Goal: Task Accomplishment & Management: Complete application form

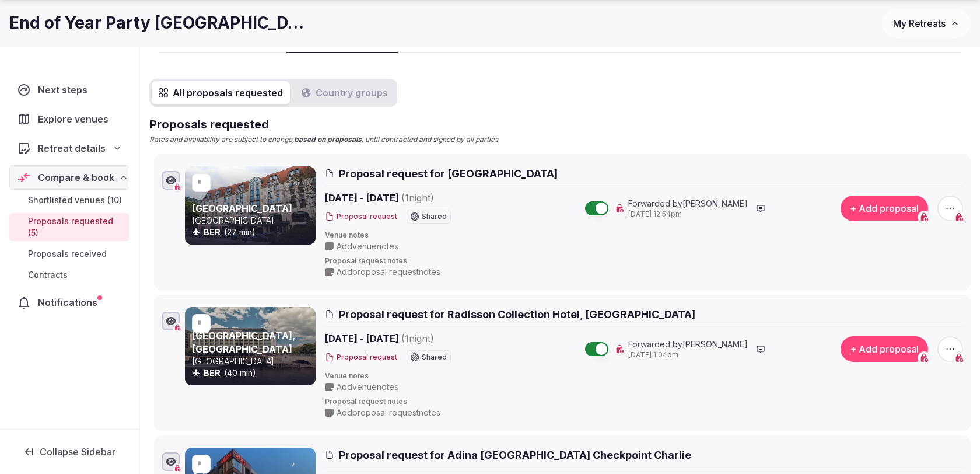
scroll to position [120, 0]
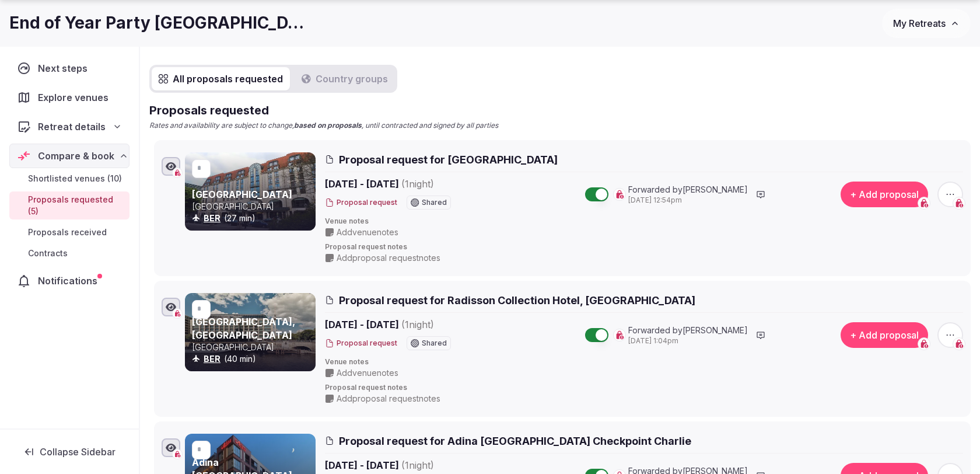
click at [863, 195] on button "+ Add proposal" at bounding box center [883, 194] width 87 height 26
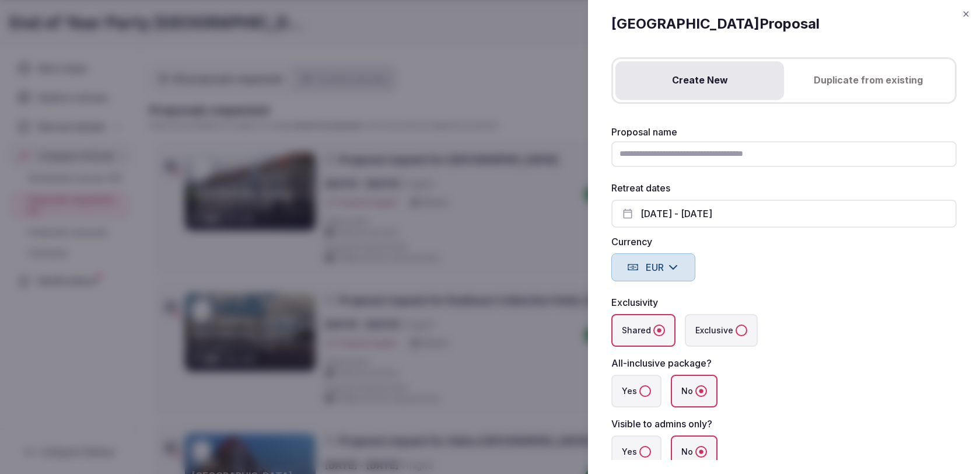
click at [651, 157] on input "Proposal name" at bounding box center [783, 154] width 345 height 26
type input "**********"
click at [706, 253] on div "Currency EUR" at bounding box center [783, 259] width 345 height 44
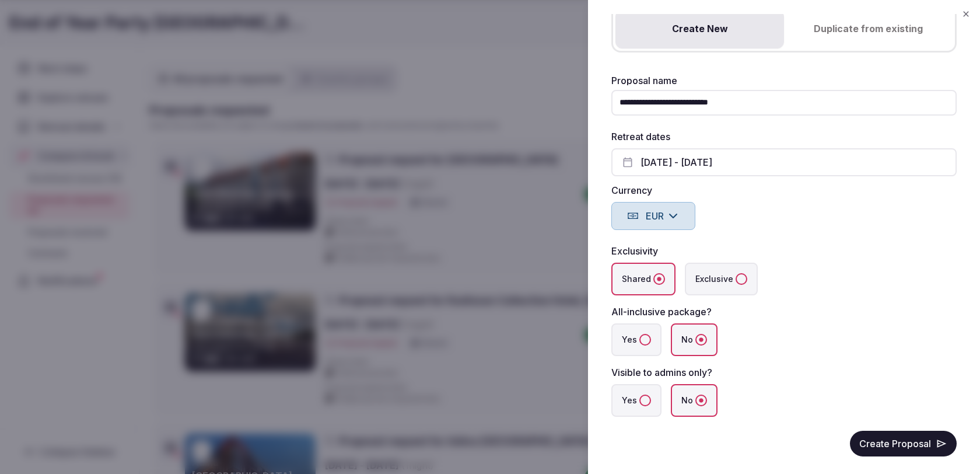
scroll to position [57, 0]
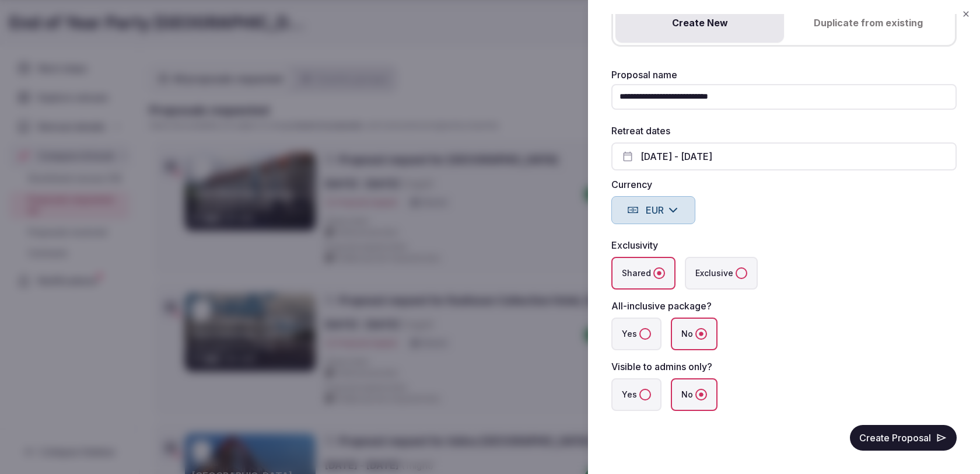
click at [643, 401] on label "Yes" at bounding box center [636, 394] width 50 height 33
click at [643, 400] on button "Yes" at bounding box center [645, 394] width 12 height 12
click at [876, 438] on button "Create Proposal" at bounding box center [903, 438] width 107 height 26
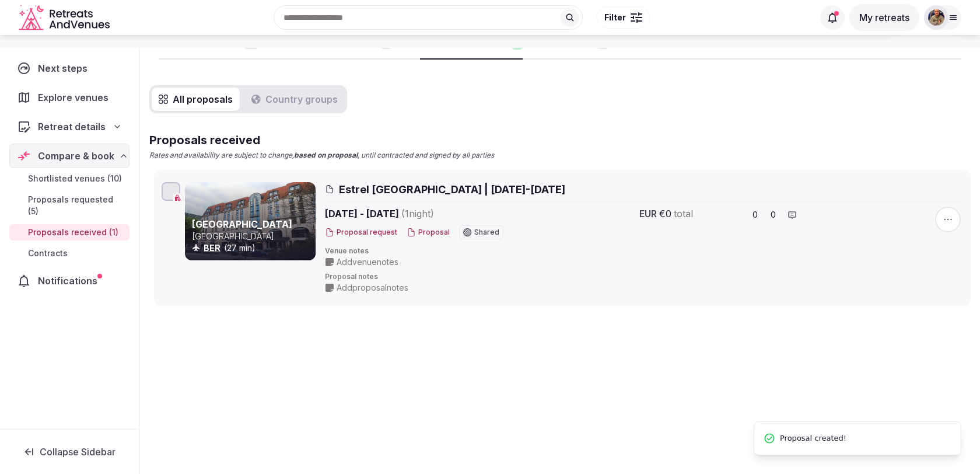
scroll to position [98, 0]
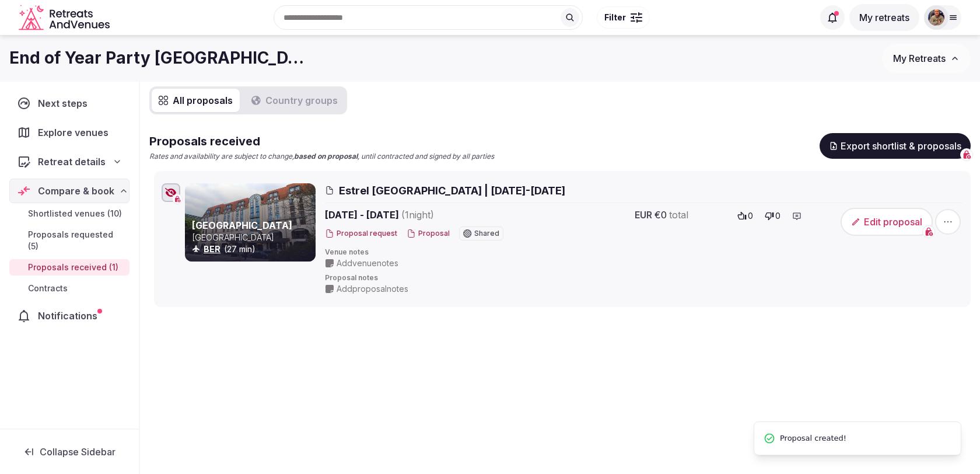
click at [885, 220] on button "Edit proposal" at bounding box center [886, 222] width 92 height 28
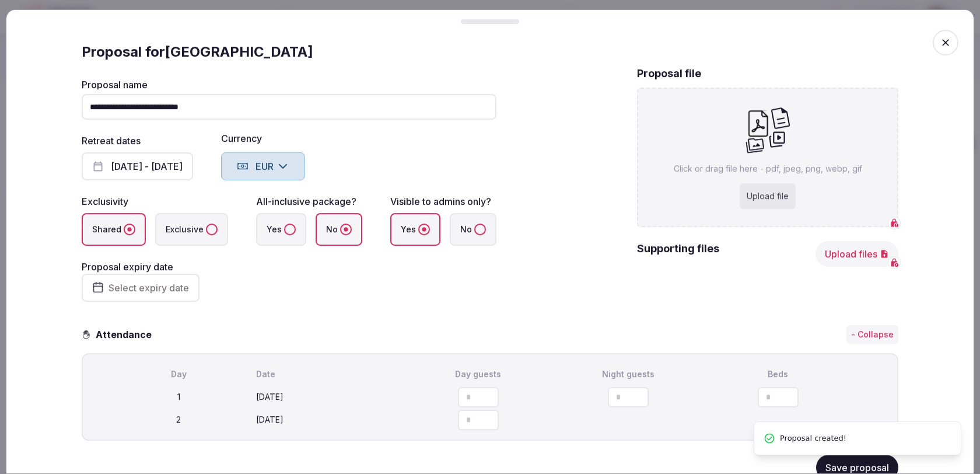
click at [174, 281] on button "Select expiry date" at bounding box center [141, 288] width 118 height 28
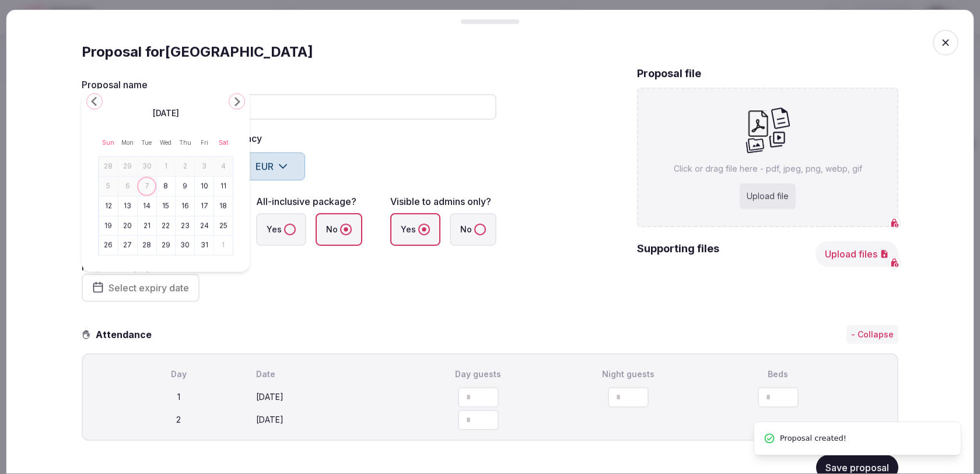
click at [146, 205] on button "14" at bounding box center [147, 205] width 16 height 17
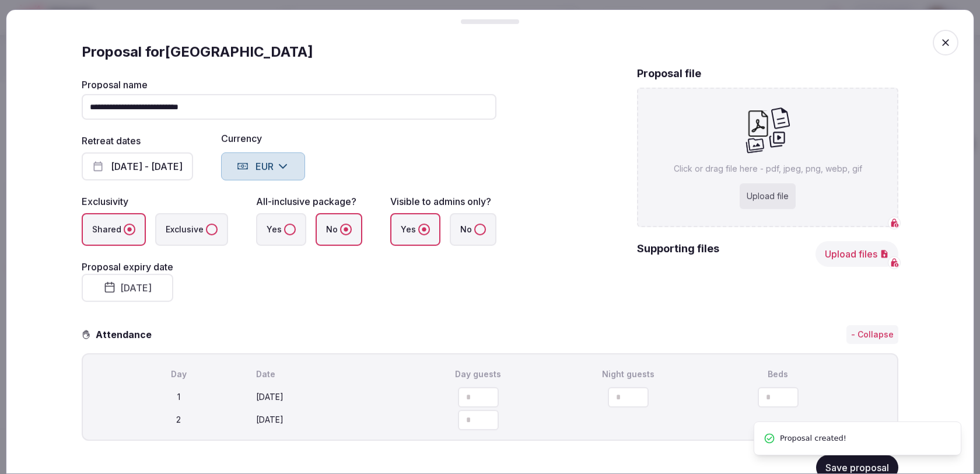
click at [260, 295] on fieldset "**********" at bounding box center [289, 191] width 415 height 222
click at [777, 199] on div "Upload file" at bounding box center [768, 196] width 56 height 26
type input "**********"
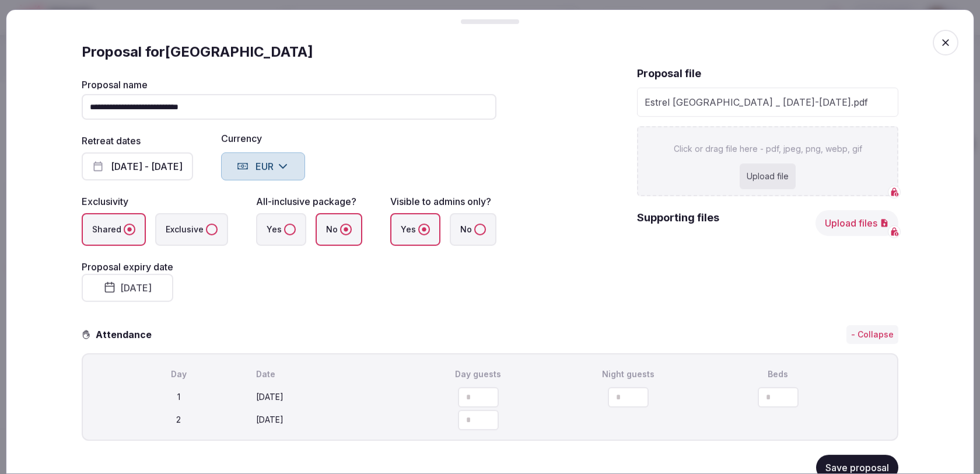
click at [696, 283] on div "Proposal file Estrel Berlin _ [DATE]-[DATE].pdf Click or drag file here - pdf, …" at bounding box center [767, 191] width 261 height 250
click at [836, 465] on button "Save proposal" at bounding box center [857, 467] width 82 height 26
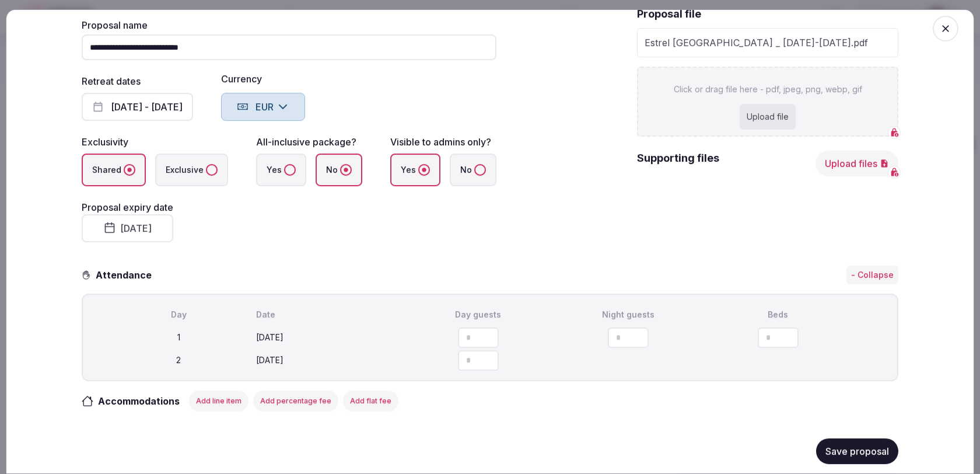
scroll to position [138, 0]
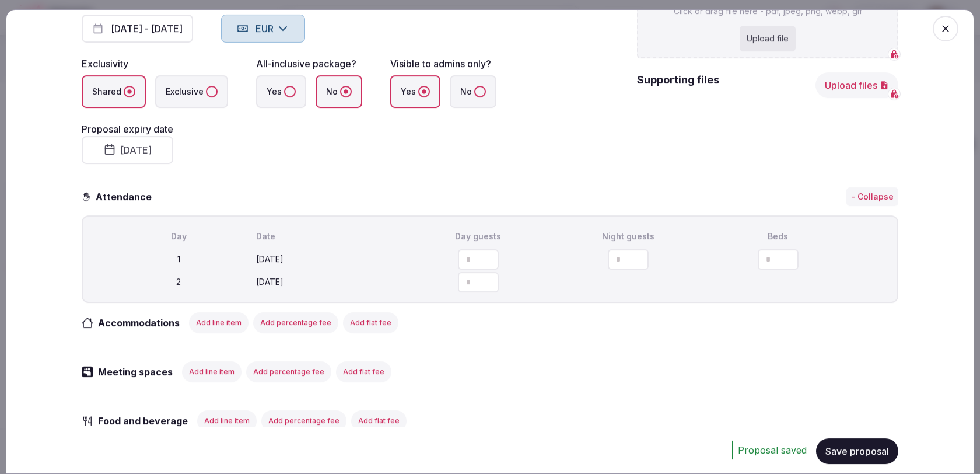
click at [471, 254] on input "number" at bounding box center [478, 259] width 41 height 20
type input "***"
click at [859, 261] on icon "button" at bounding box center [860, 259] width 10 height 12
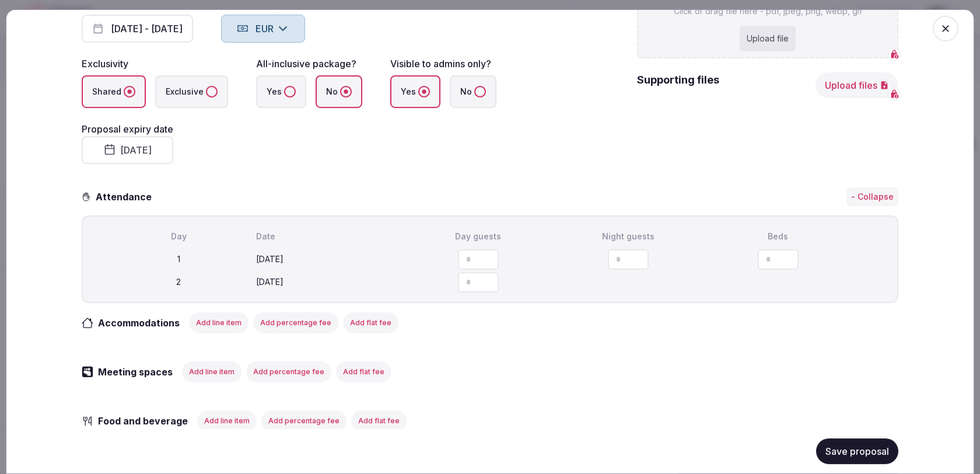
type input "***"
click at [216, 325] on button "Add line item" at bounding box center [218, 322] width 59 height 21
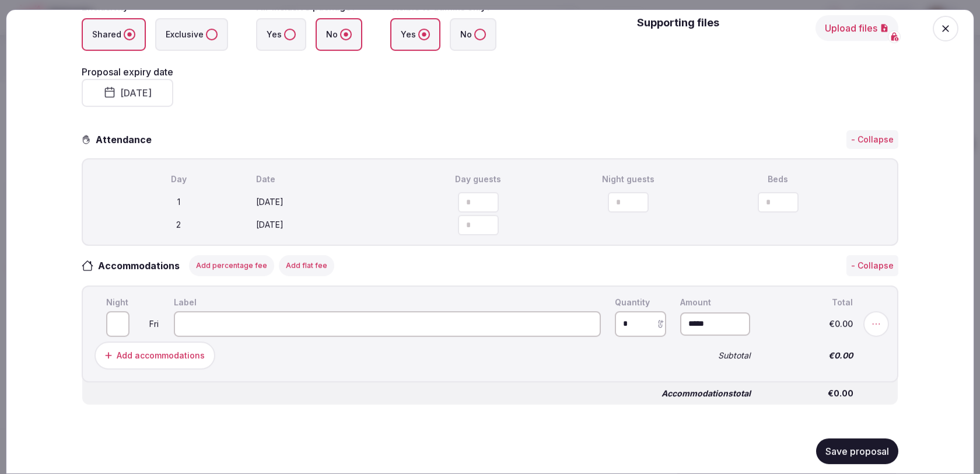
scroll to position [210, 0]
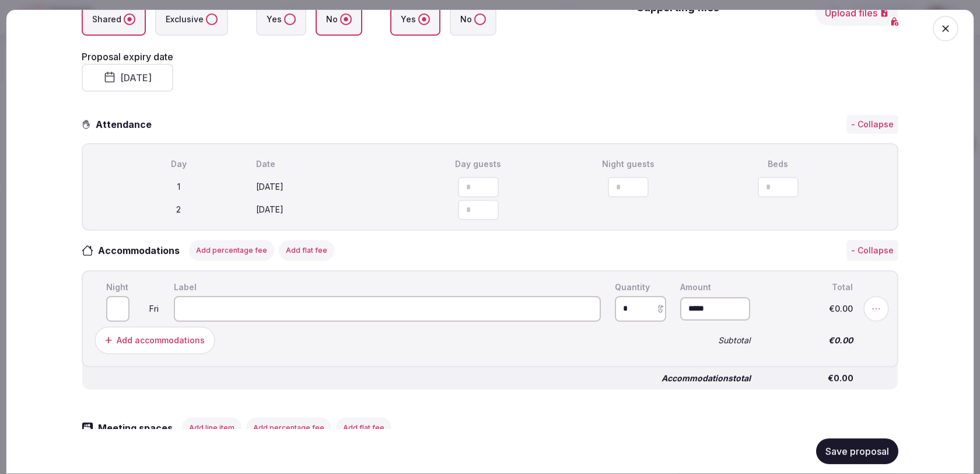
click at [262, 309] on input at bounding box center [387, 309] width 427 height 26
type input "*"
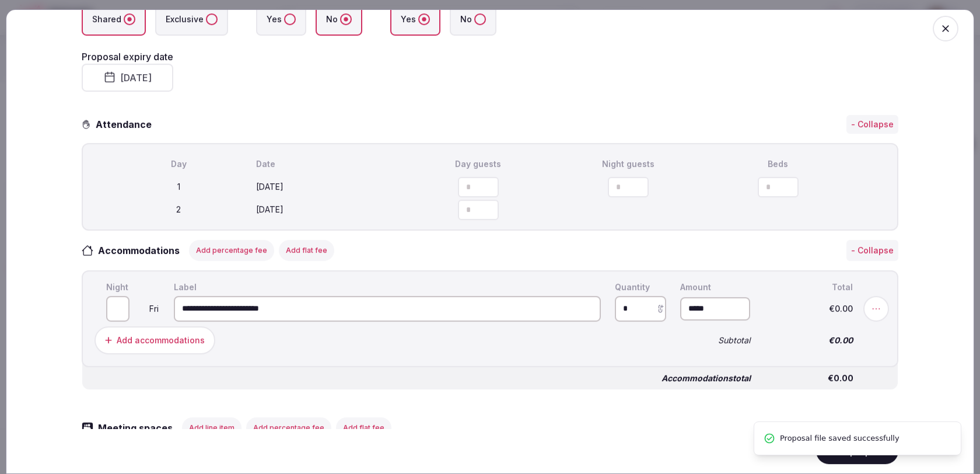
type input "**********"
click at [636, 311] on input "*" at bounding box center [640, 309] width 51 height 26
type input "*"
drag, startPoint x: 209, startPoint y: 303, endPoint x: 173, endPoint y: 303, distance: 36.7
click at [174, 303] on input "**********" at bounding box center [387, 309] width 427 height 26
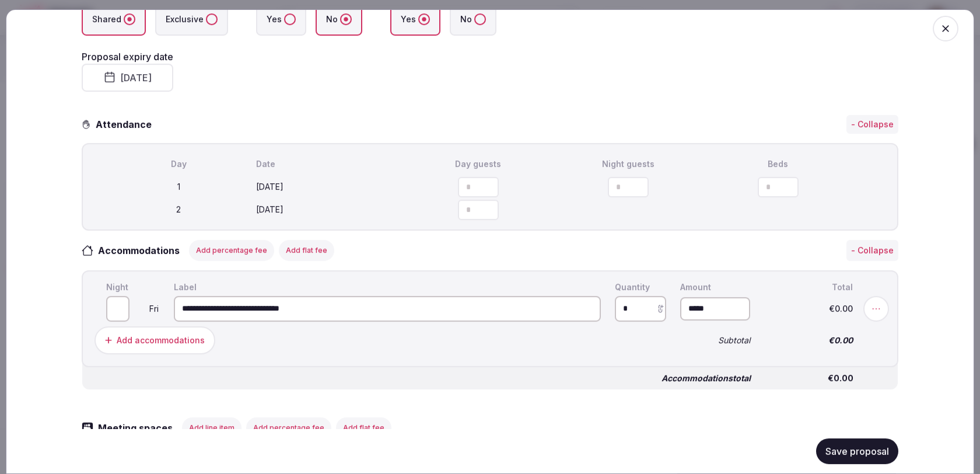
type input "**********"
click at [645, 306] on input "*" at bounding box center [640, 309] width 51 height 26
type input "***"
type input "*"
click at [705, 304] on input "*" at bounding box center [715, 308] width 70 height 23
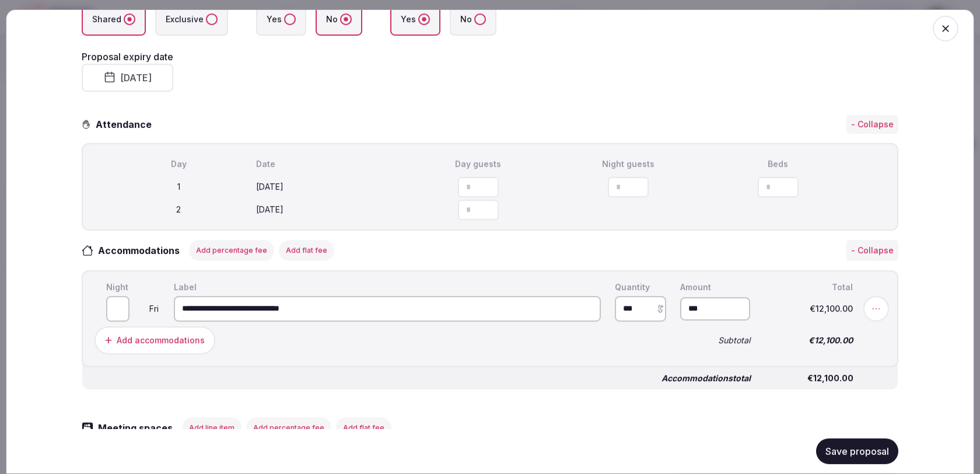
type input "*******"
click at [663, 351] on div "Add accommodations" at bounding box center [380, 340] width 576 height 33
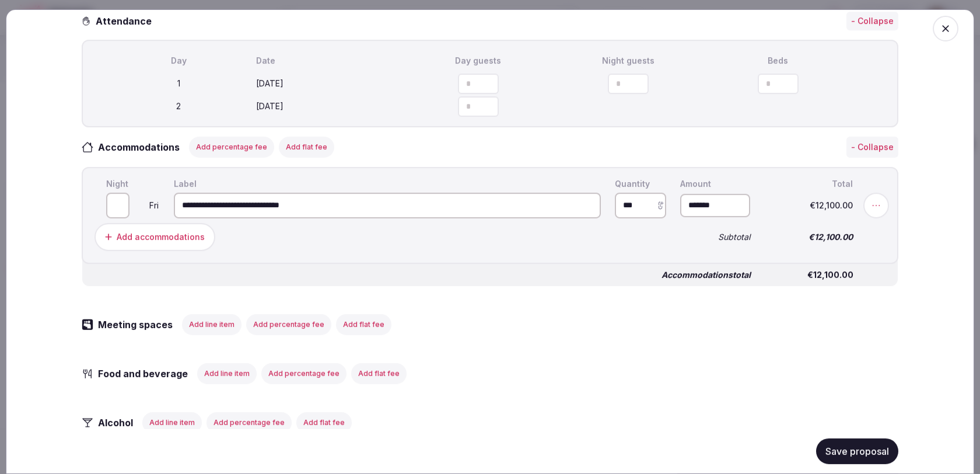
scroll to position [336, 0]
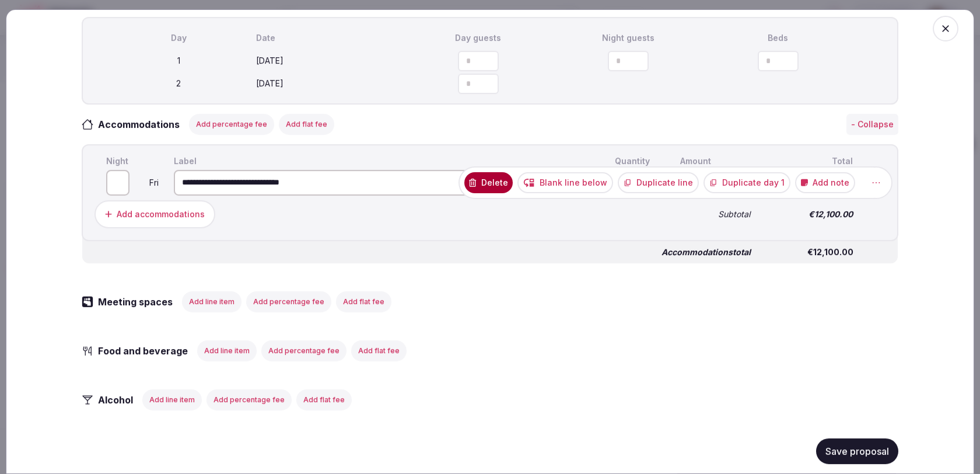
click at [749, 180] on button "Duplicate day 1" at bounding box center [746, 182] width 87 height 21
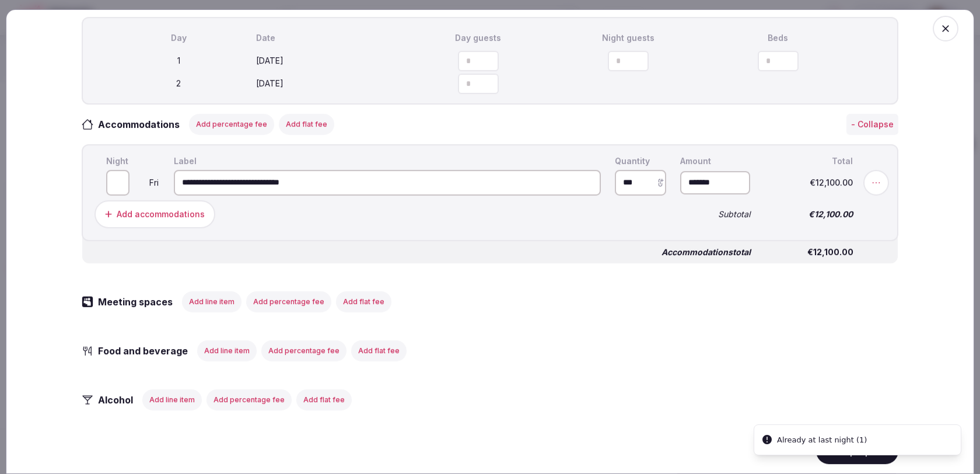
click at [541, 234] on div "**********" at bounding box center [490, 192] width 816 height 97
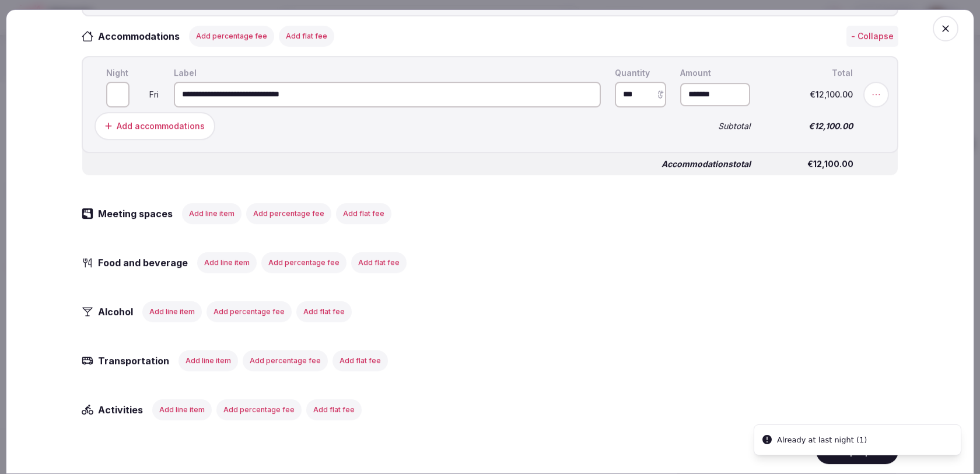
scroll to position [468, 0]
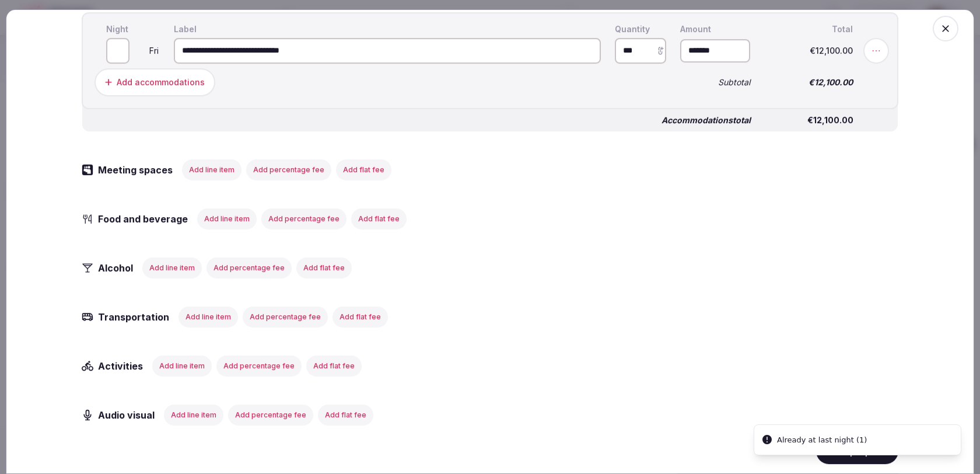
click at [844, 461] on button "Save proposal" at bounding box center [857, 451] width 82 height 26
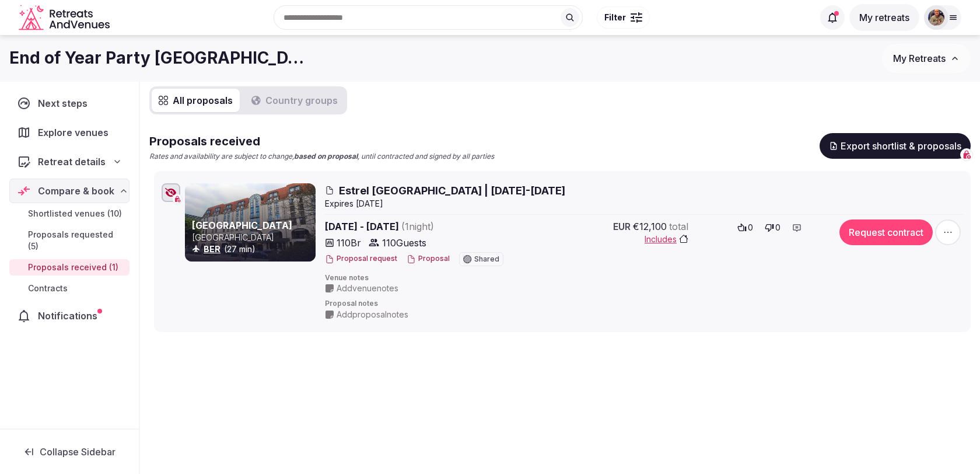
click at [952, 234] on icon "button" at bounding box center [948, 232] width 12 height 12
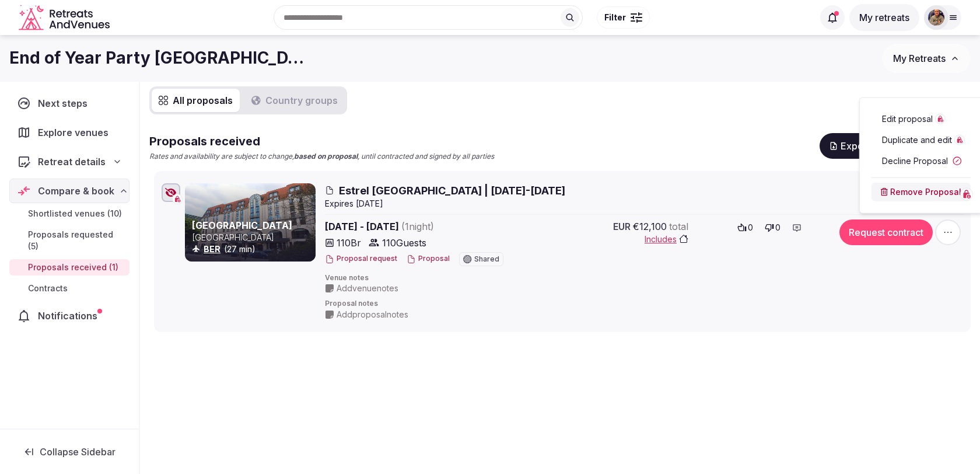
click at [906, 122] on span "Edit proposal" at bounding box center [907, 119] width 51 height 12
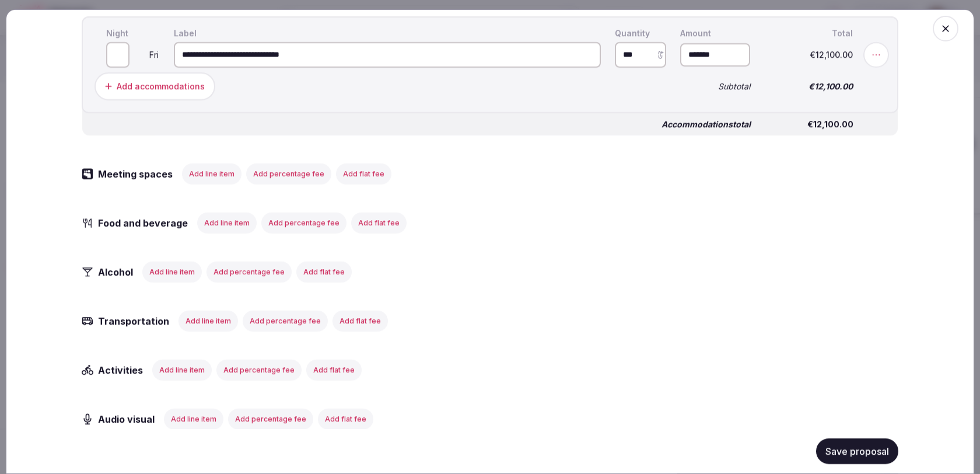
scroll to position [474, 0]
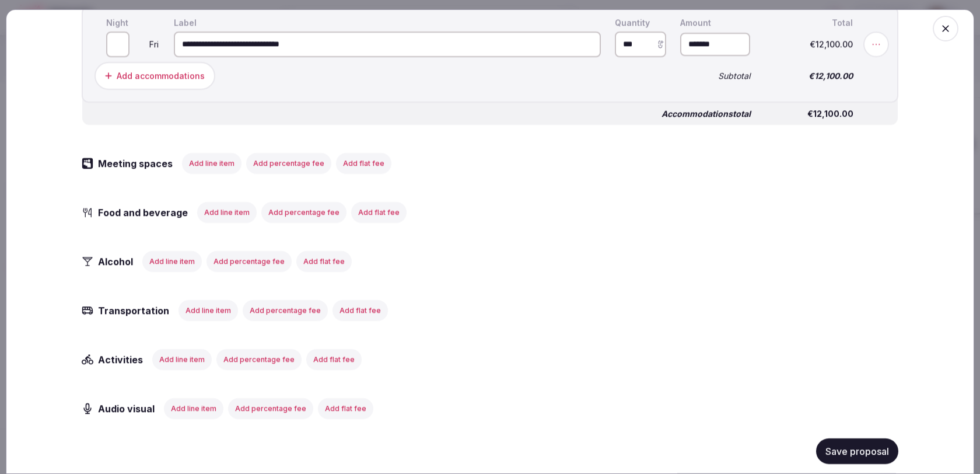
click at [215, 206] on button "Add line item" at bounding box center [226, 212] width 59 height 21
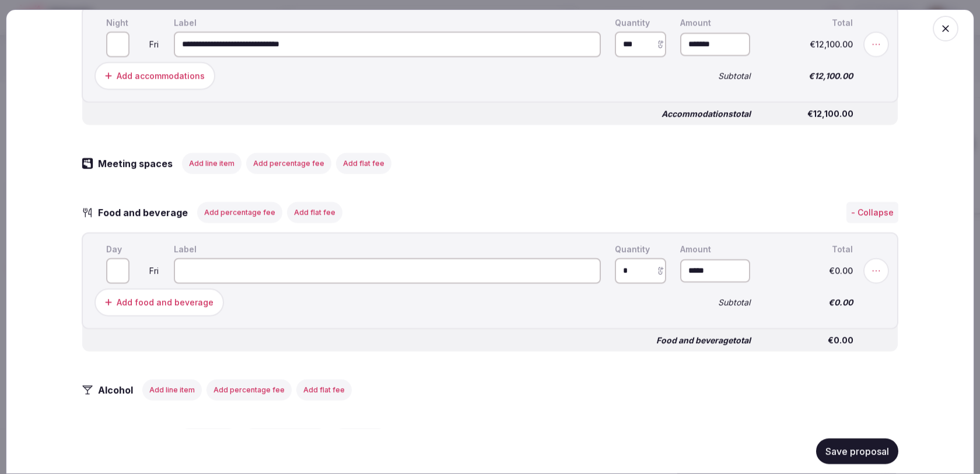
click at [248, 265] on input at bounding box center [387, 271] width 427 height 26
type input "**********"
type input "*"
click at [124, 266] on input "*" at bounding box center [117, 271] width 23 height 26
click at [647, 270] on input "*" at bounding box center [640, 271] width 51 height 26
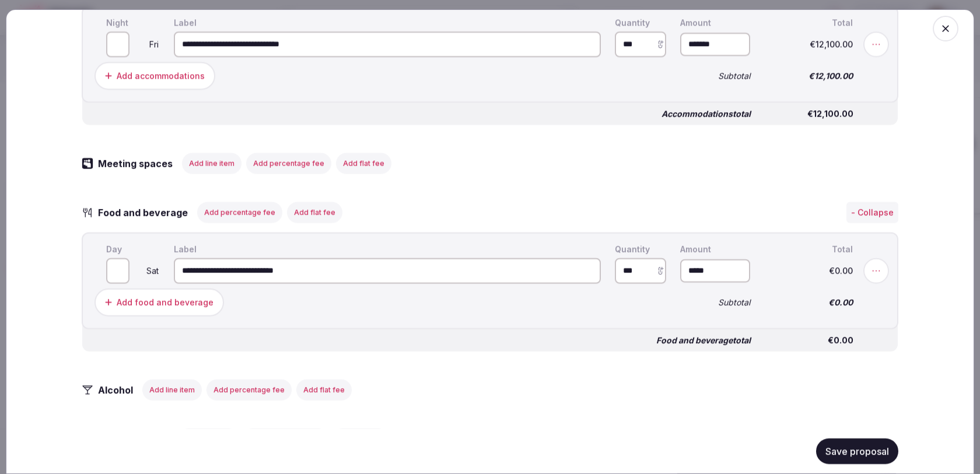
type input "***"
click at [607, 311] on div "Add food and beverage" at bounding box center [380, 302] width 576 height 33
click at [836, 447] on button "Save proposal" at bounding box center [857, 451] width 82 height 26
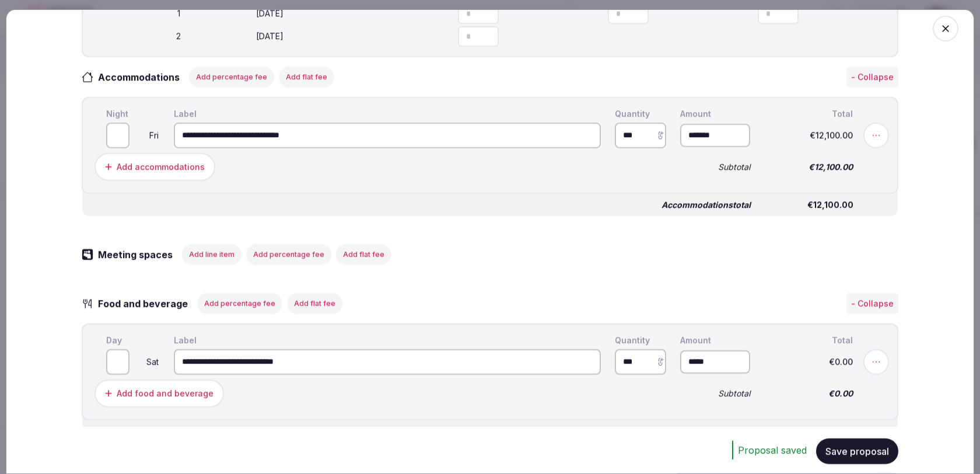
scroll to position [376, 0]
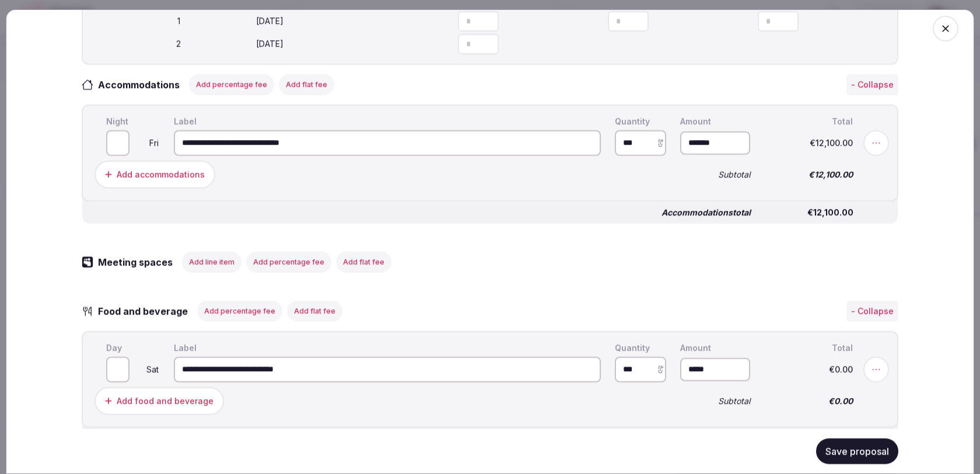
click at [524, 266] on div "Meeting spaces Add line item Add percentage fee Add flat fee" at bounding box center [490, 261] width 816 height 21
click at [827, 454] on button "Save proposal" at bounding box center [857, 451] width 82 height 26
click at [837, 451] on button "Save proposal" at bounding box center [857, 451] width 82 height 26
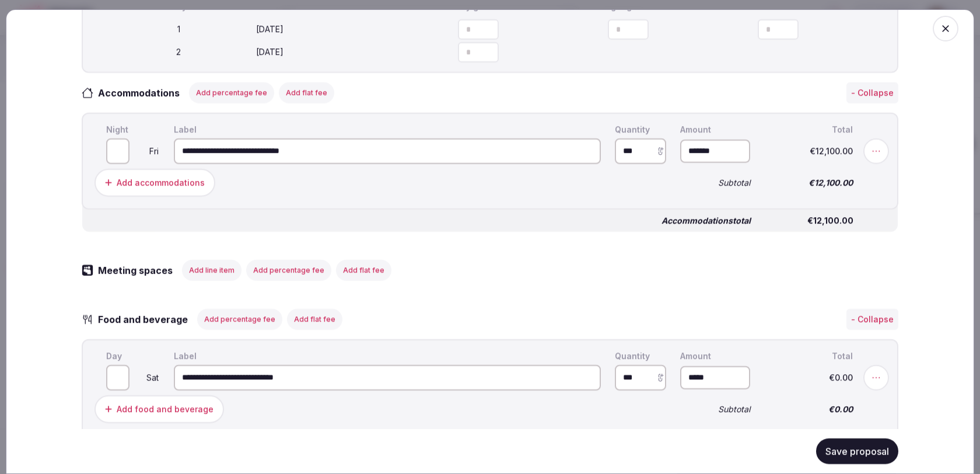
scroll to position [386, 0]
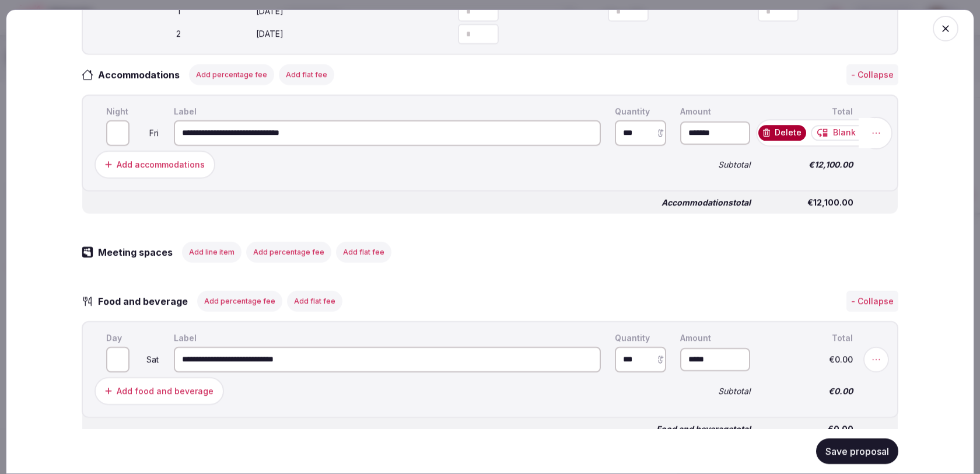
click at [881, 131] on icon at bounding box center [876, 133] width 12 height 12
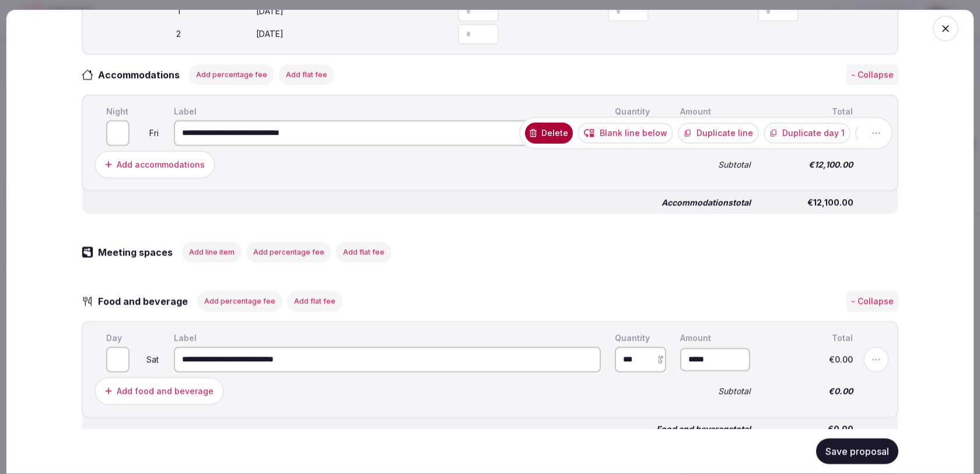
click at [861, 136] on icon at bounding box center [864, 133] width 7 height 8
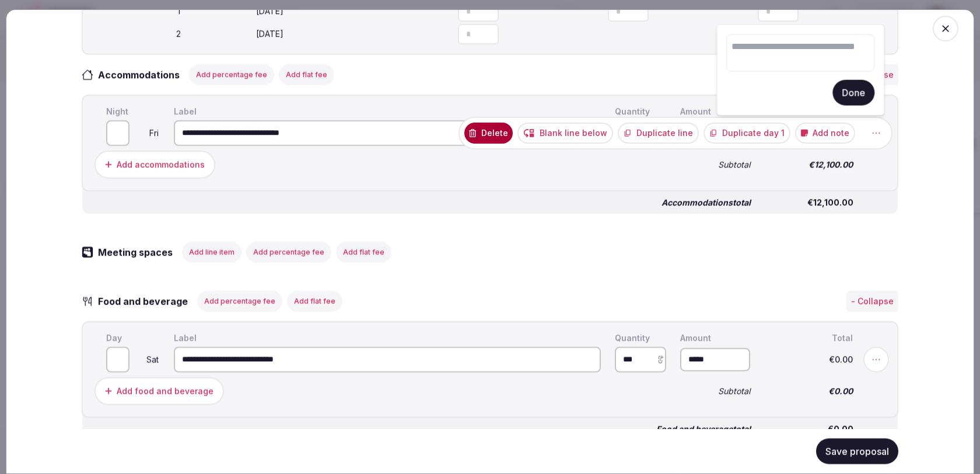
click at [814, 69] on textarea at bounding box center [800, 52] width 148 height 37
click at [810, 55] on textarea at bounding box center [800, 52] width 148 height 37
type textarea "**********"
click at [857, 98] on button "Done" at bounding box center [853, 93] width 42 height 26
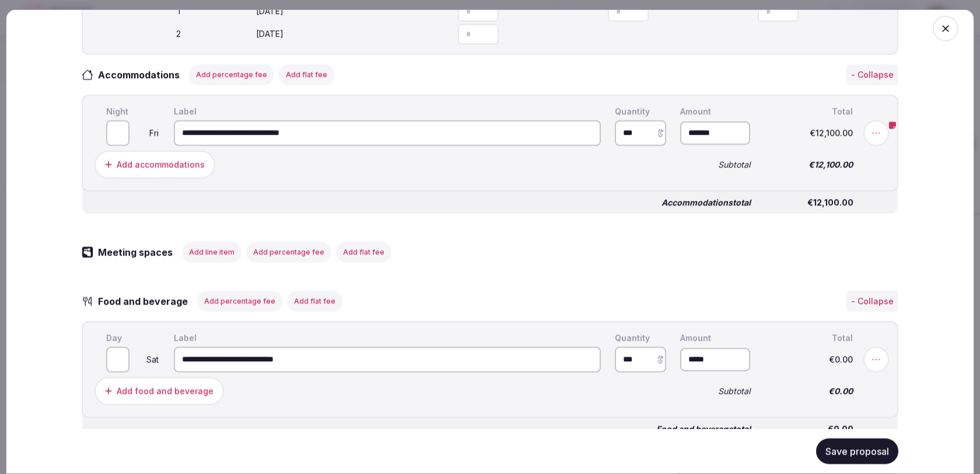
click at [856, 457] on button "Save proposal" at bounding box center [857, 451] width 82 height 26
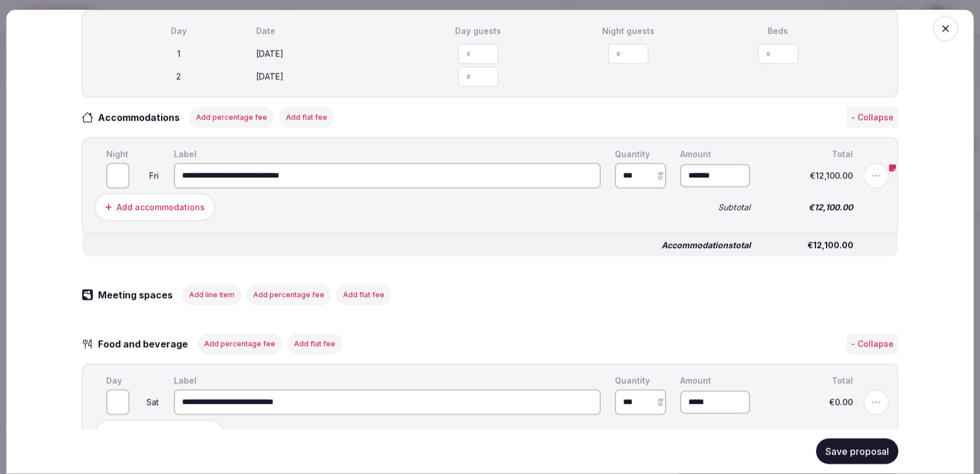
scroll to position [0, 0]
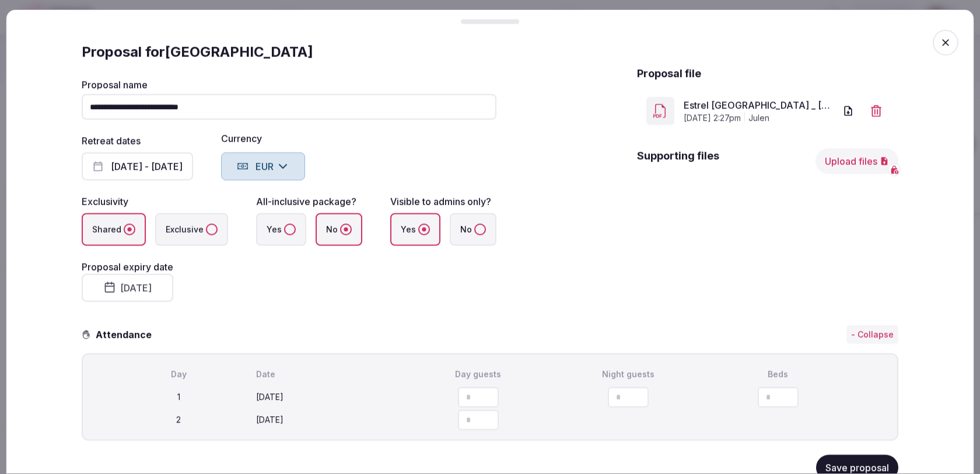
click at [944, 41] on icon "button" at bounding box center [945, 42] width 7 height 7
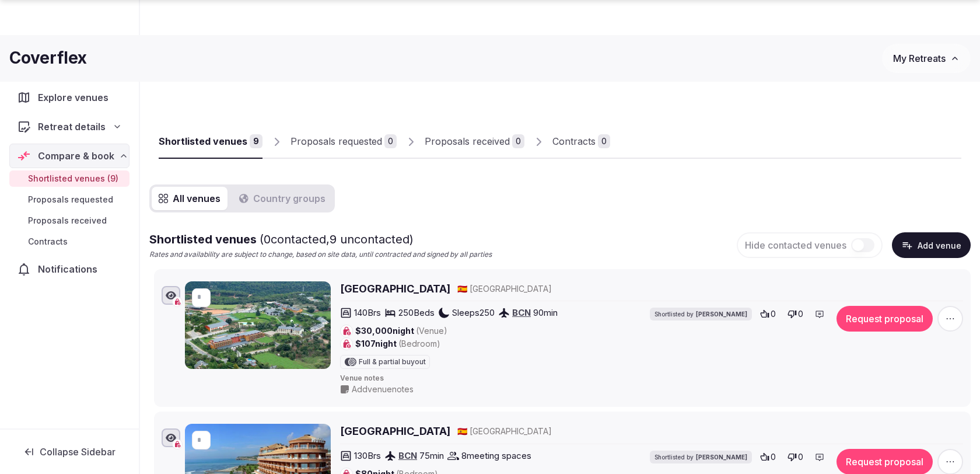
scroll to position [1139, 0]
